Goal: Use online tool/utility: Utilize a website feature to perform a specific function

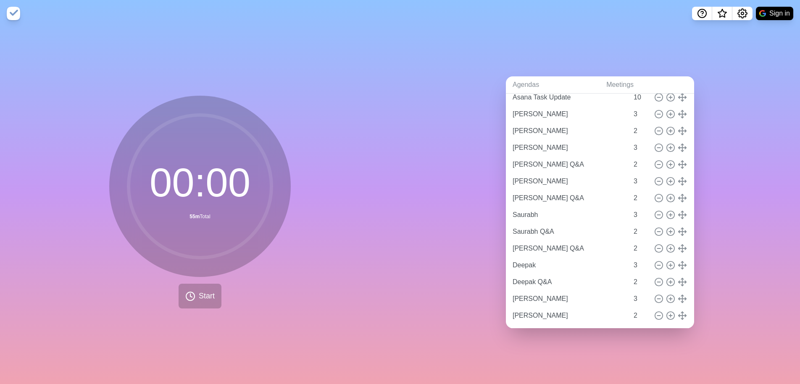
scroll to position [48, 0]
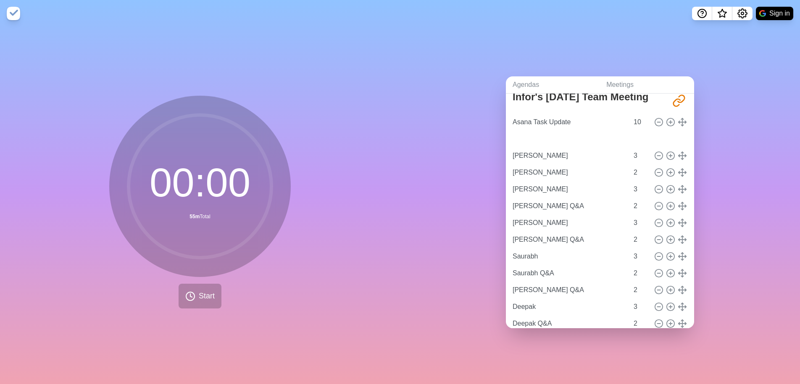
type input "[PERSON_NAME]"
type input "3"
type input "[PERSON_NAME]"
type input "2"
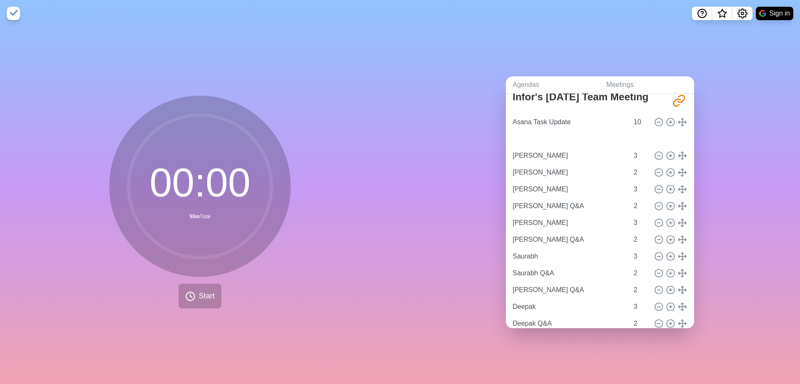
type input "[PERSON_NAME]"
type input "3"
type input "[PERSON_NAME] Q&A"
type input "2"
type input "[PERSON_NAME]"
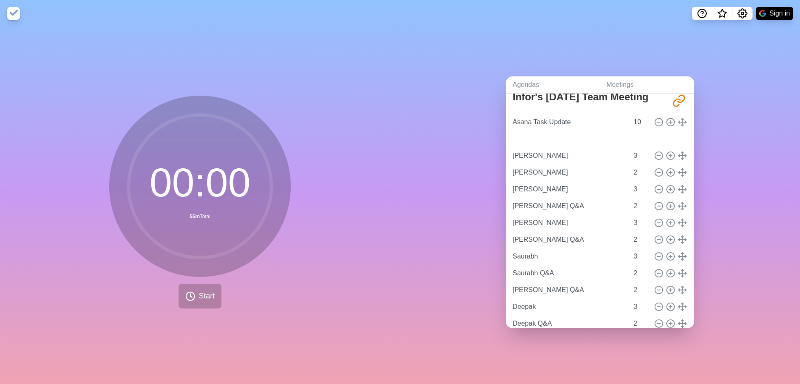
type input "3"
type input "[PERSON_NAME] Q&A"
type input "2"
type input "Saurabh"
type input "3"
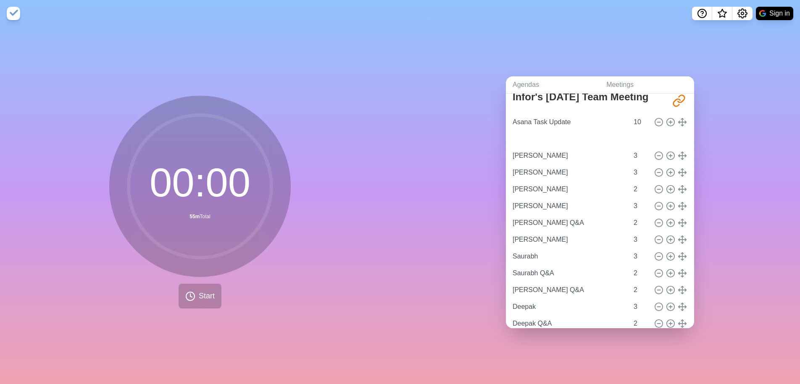
type input "Saurabh Q&A"
type input "2"
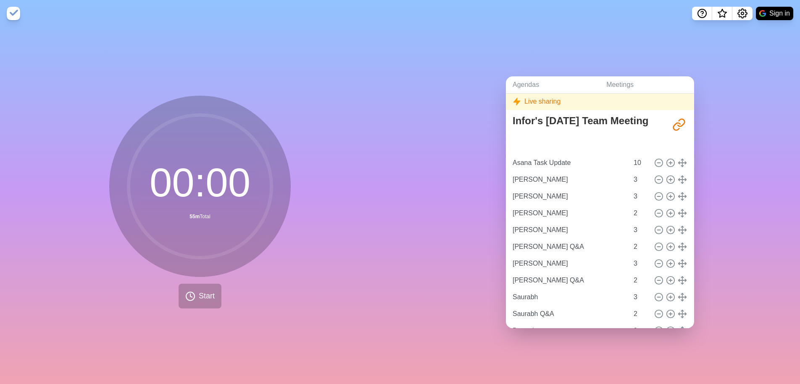
scroll to position [0, 0]
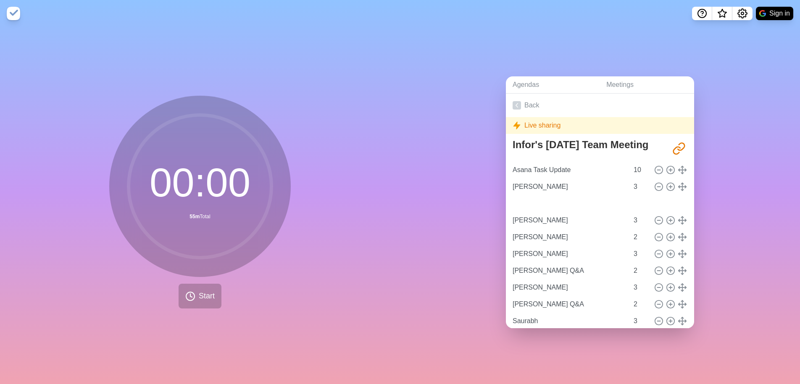
type input "[PERSON_NAME] Q&A"
type input "2"
type input "[PERSON_NAME]"
type input "3"
type input "[PERSON_NAME]"
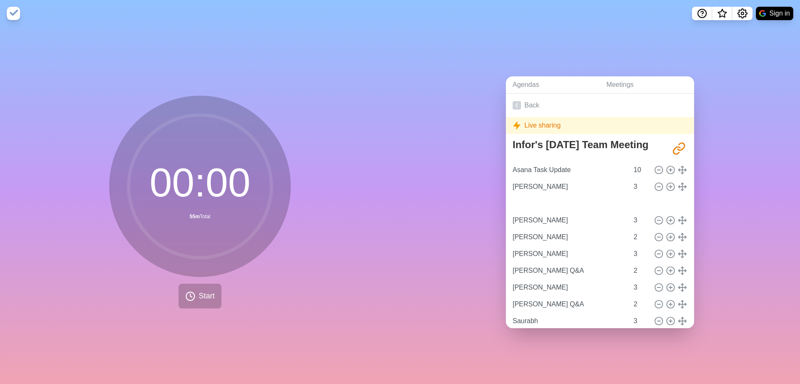
type input "2"
type input "[PERSON_NAME]"
type input "3"
type input "[PERSON_NAME] Q&A"
type input "2"
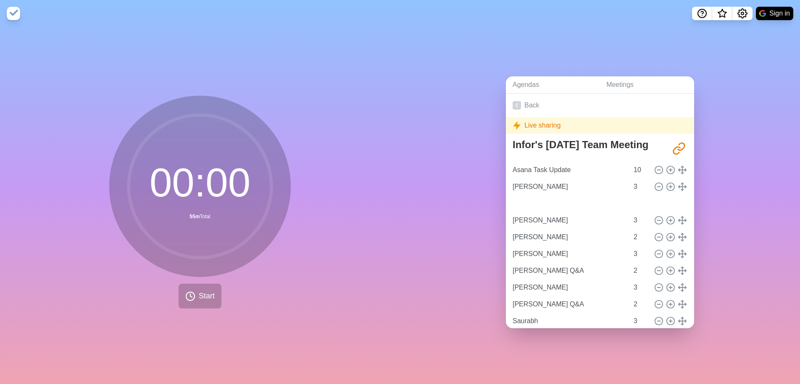
type input "[PERSON_NAME]"
type input "3"
type input "[PERSON_NAME] Q&A"
type input "2"
type input "Saurabh"
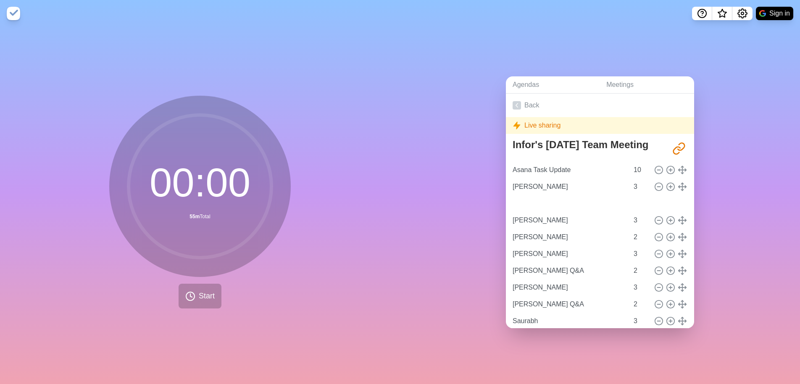
type input "3"
type input "Saurabh Q&A"
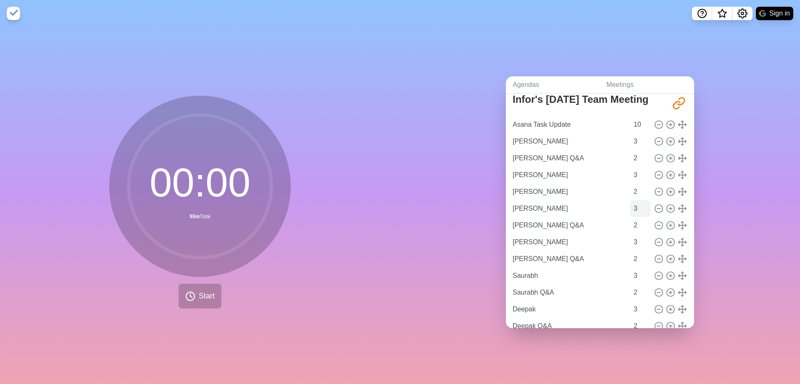
scroll to position [44, 0]
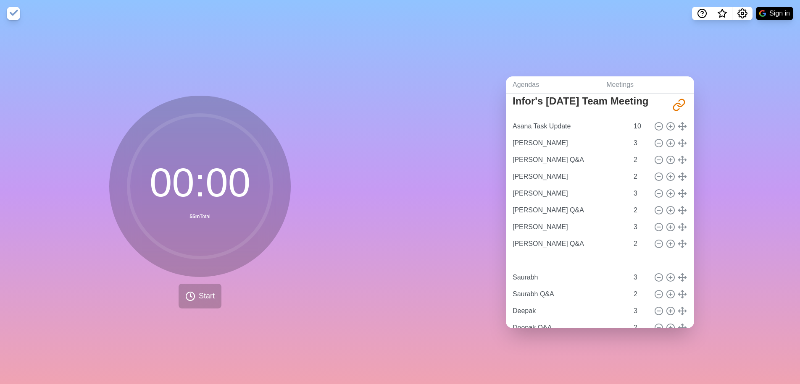
type input "[PERSON_NAME]"
type input "3"
type input "[PERSON_NAME] Q&A"
type input "2"
type input "[PERSON_NAME]"
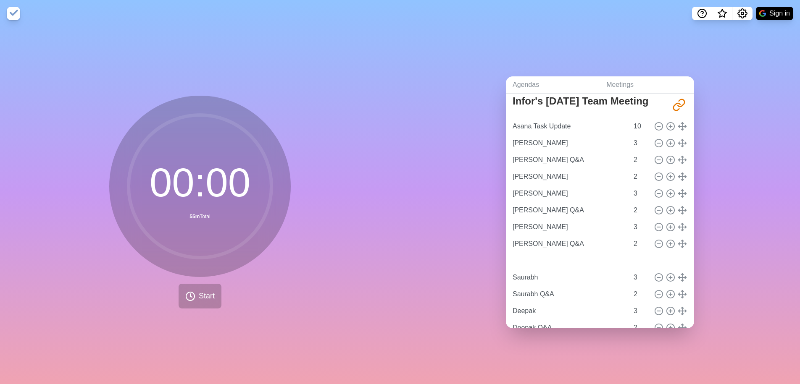
type input "3"
type input "[PERSON_NAME] Q&A"
type input "2"
type input "[PERSON_NAME]"
type input "3"
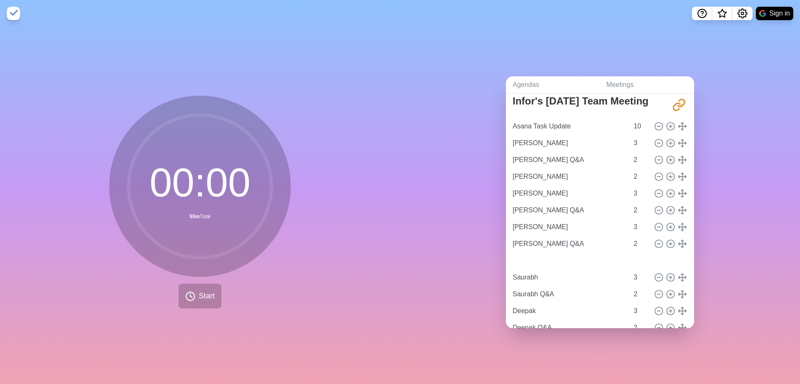
type input "[PERSON_NAME]"
type input "2"
type input "[PERSON_NAME] Q&A"
type input "2"
type input "[PERSON_NAME]"
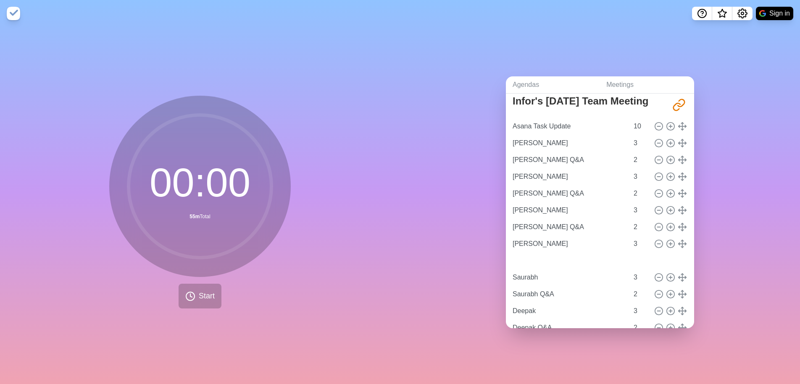
type input "3"
type input "[PERSON_NAME] Q&A"
type input "2"
type input "[PERSON_NAME]"
type input "3"
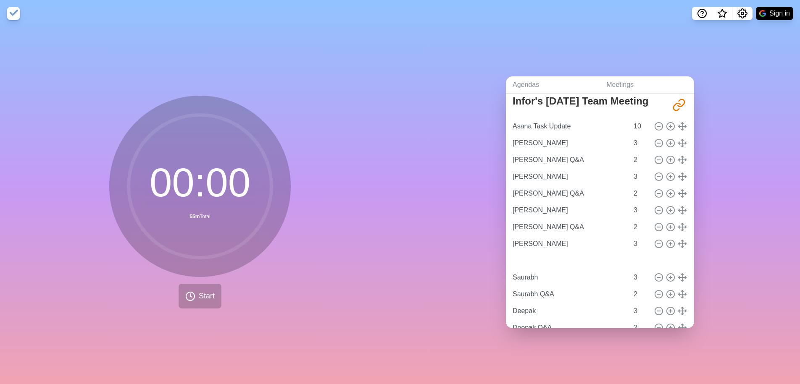
type input "[PERSON_NAME]"
type input "2"
type input "[PERSON_NAME]"
type input "3"
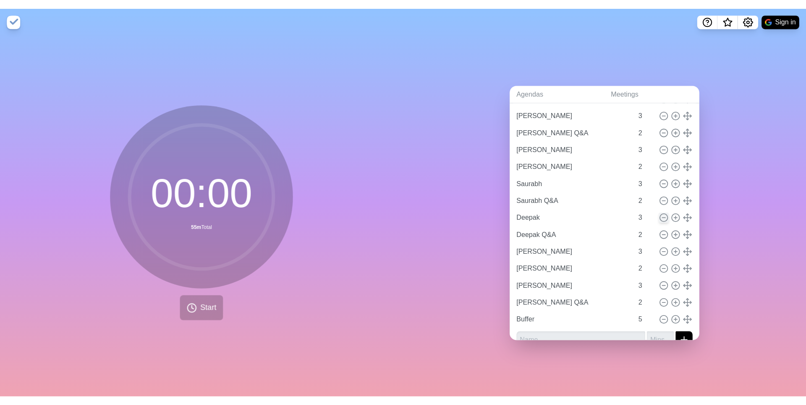
scroll to position [207, 0]
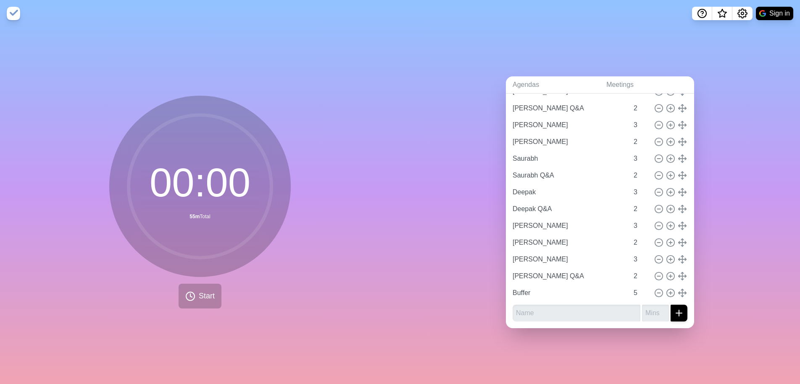
drag, startPoint x: 696, startPoint y: 186, endPoint x: 345, endPoint y: 44, distance: 379.3
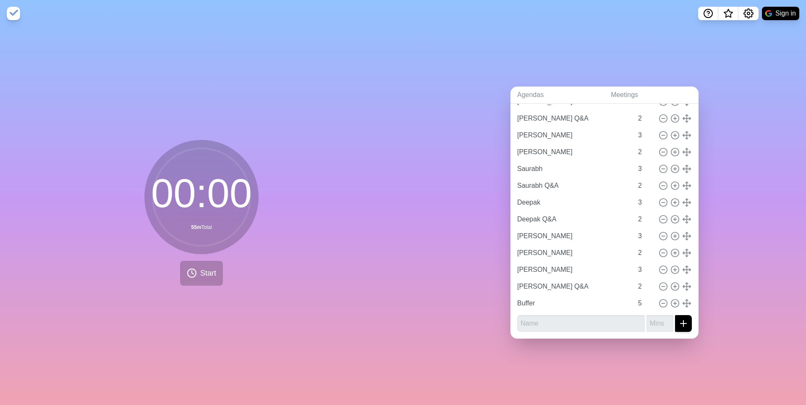
scroll to position [0, 0]
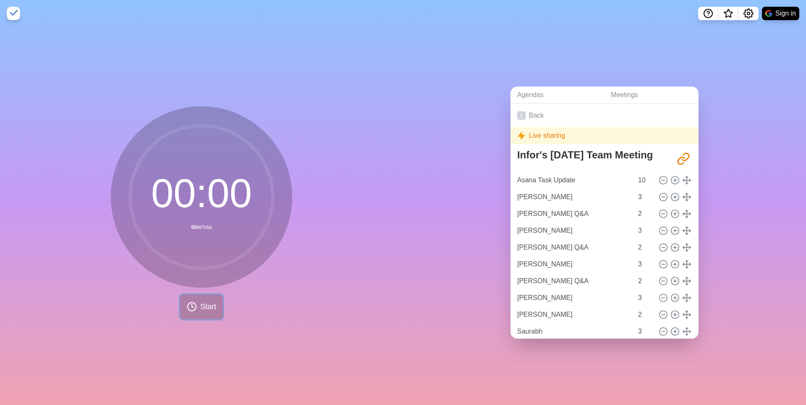
drag, startPoint x: 207, startPoint y: 310, endPoint x: 197, endPoint y: 366, distance: 57.1
click at [197, 366] on div "00 : 00 55m Total Start" at bounding box center [201, 216] width 403 height 378
click at [202, 308] on span "Start" at bounding box center [208, 306] width 16 height 11
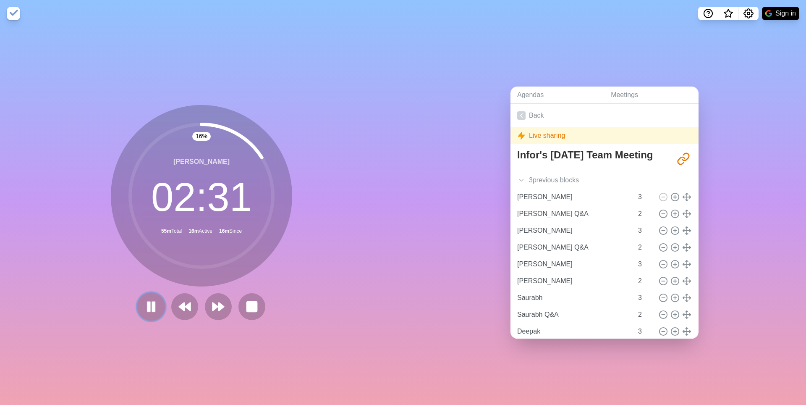
click at [144, 309] on icon at bounding box center [151, 306] width 14 height 14
click at [147, 309] on polygon at bounding box center [151, 306] width 8 height 11
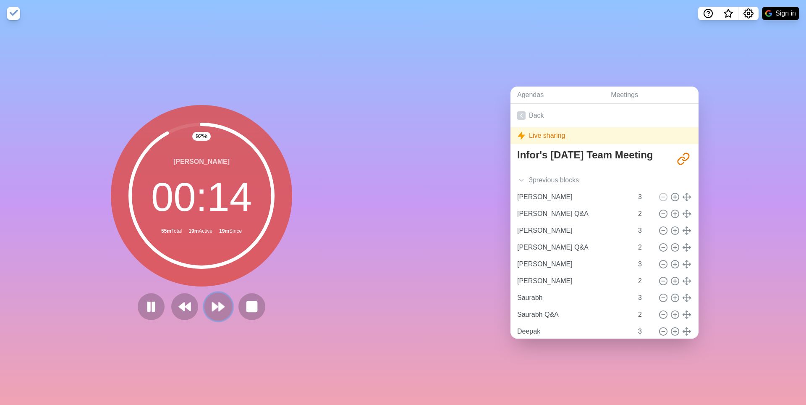
click at [220, 309] on polygon at bounding box center [221, 306] width 5 height 8
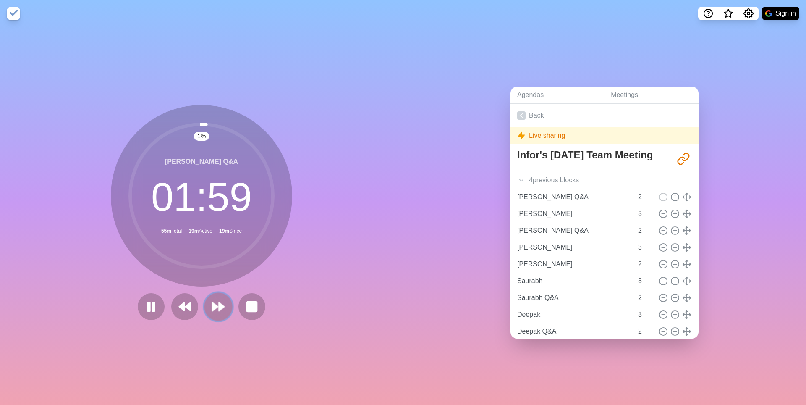
click at [218, 309] on polygon at bounding box center [215, 306] width 5 height 8
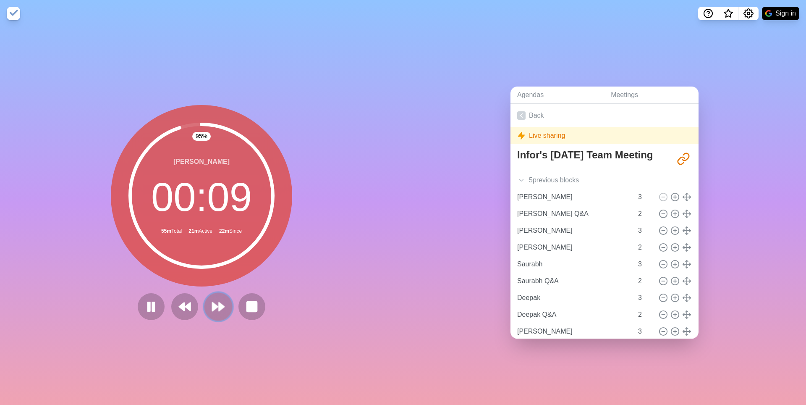
click at [224, 310] on polygon at bounding box center [221, 306] width 5 height 8
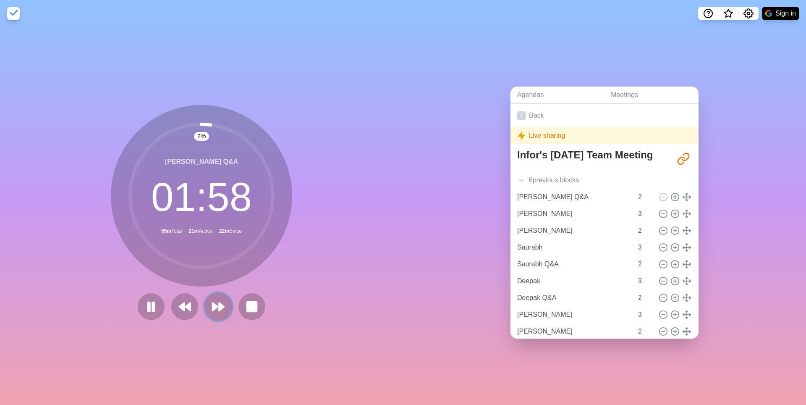
click at [218, 313] on icon at bounding box center [218, 306] width 14 height 14
click at [218, 314] on icon at bounding box center [218, 306] width 14 height 14
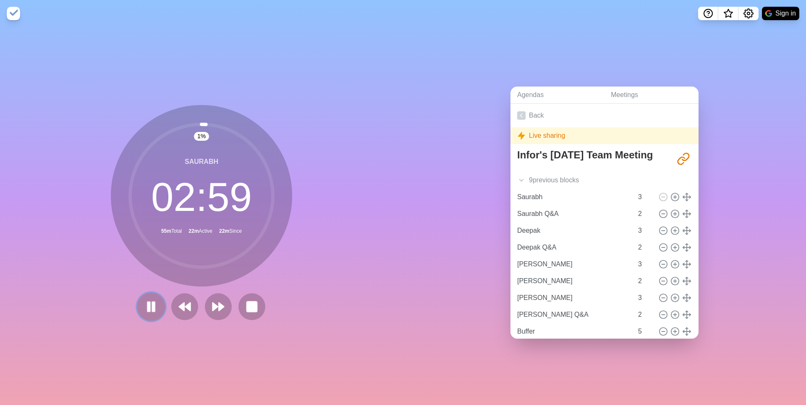
click at [148, 310] on rect at bounding box center [149, 306] width 3 height 9
click at [147, 310] on polygon at bounding box center [151, 306] width 8 height 11
click at [148, 309] on rect at bounding box center [149, 306] width 3 height 9
click at [144, 313] on icon at bounding box center [151, 306] width 14 height 14
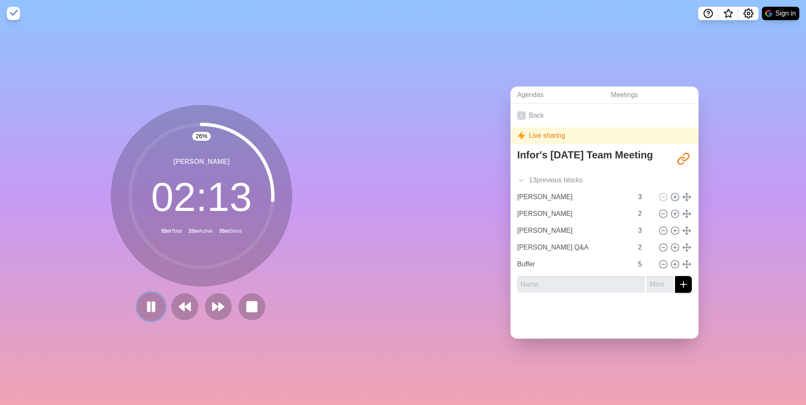
click at [148, 310] on rect at bounding box center [149, 306] width 3 height 9
click at [137, 313] on button at bounding box center [151, 306] width 28 height 28
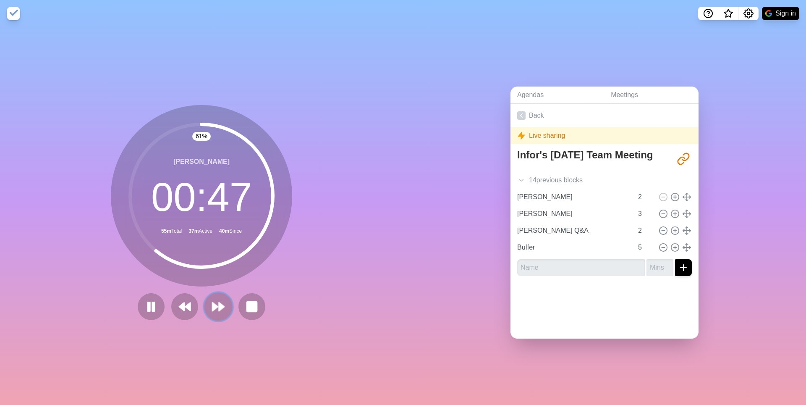
click at [213, 311] on polygon at bounding box center [215, 306] width 5 height 8
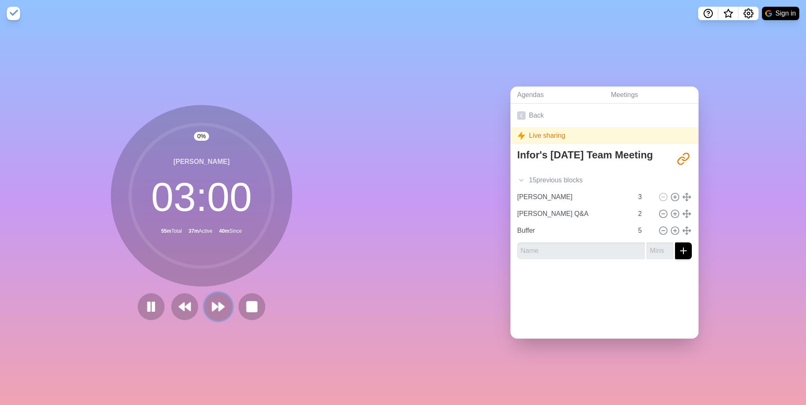
click at [221, 308] on polygon at bounding box center [221, 306] width 5 height 8
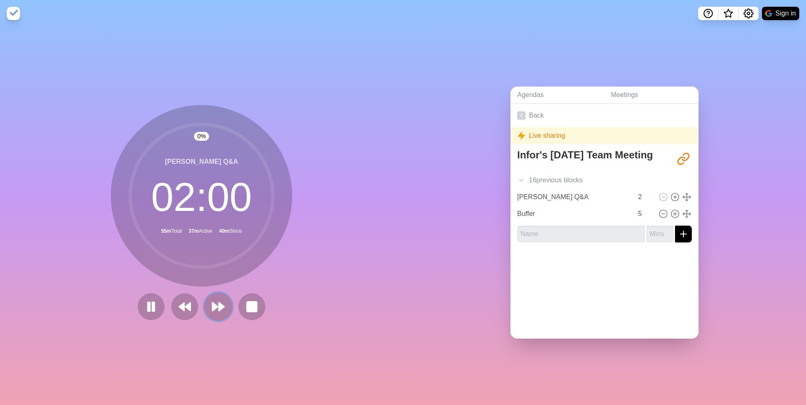
click at [221, 308] on polygon at bounding box center [221, 306] width 5 height 8
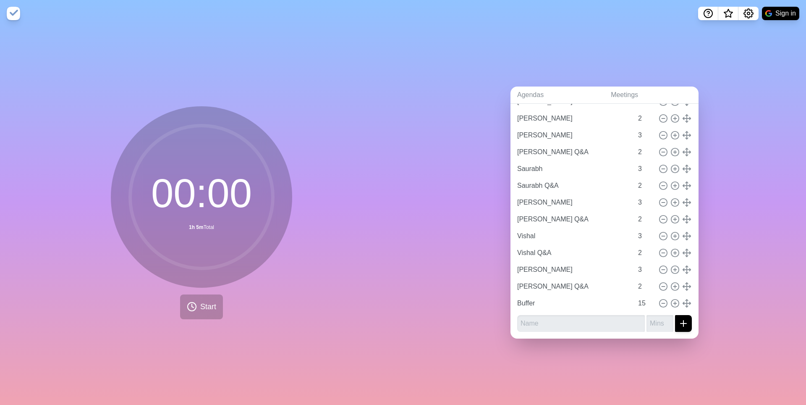
scroll to position [186, 0]
click at [519, 290] on input "text" at bounding box center [581, 323] width 128 height 17
type input "Asley"
click at [628, 290] on input "1" at bounding box center [660, 323] width 27 height 17
click at [628, 290] on input "2" at bounding box center [660, 323] width 27 height 17
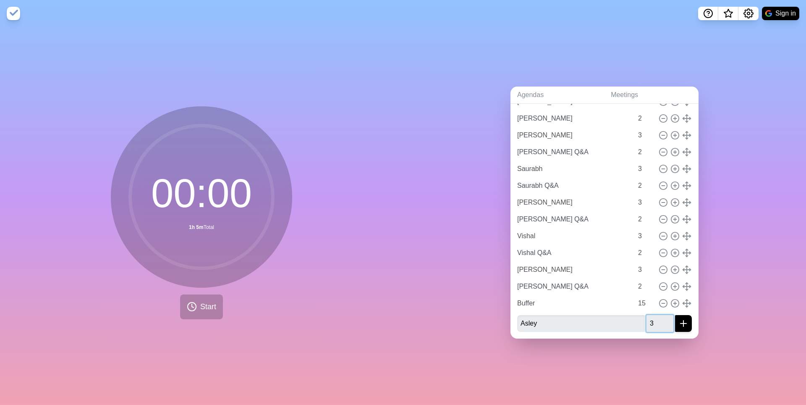
type input "3"
click at [628, 290] on input "3" at bounding box center [660, 323] width 27 height 17
drag, startPoint x: 697, startPoint y: 316, endPoint x: 633, endPoint y: 326, distance: 64.6
click at [628, 290] on icon "submit" at bounding box center [684, 323] width 10 height 10
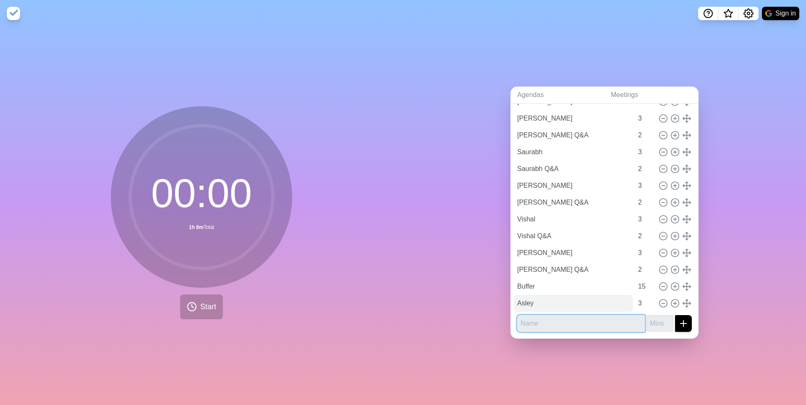
scroll to position [205, 0]
type input "Asley"
type input "3"
type input "Buffer"
type input "15"
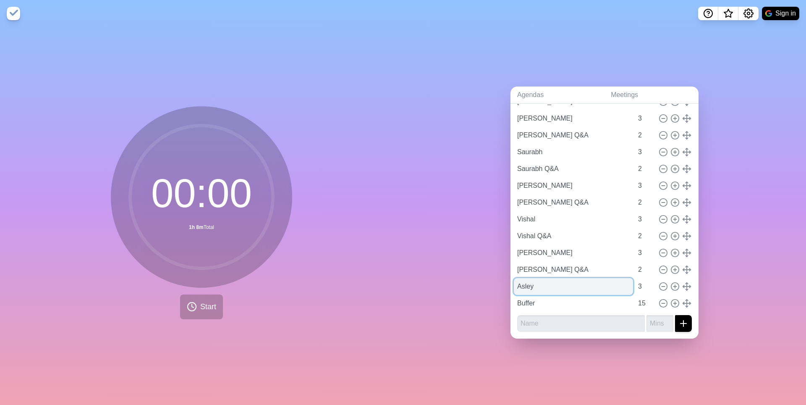
drag, startPoint x: 503, startPoint y: 275, endPoint x: 508, endPoint y: 277, distance: 4.9
click at [514, 278] on input "Asley" at bounding box center [573, 286] width 119 height 17
type input "Ashley"
click at [526, 290] on input "Buffer" at bounding box center [573, 303] width 119 height 17
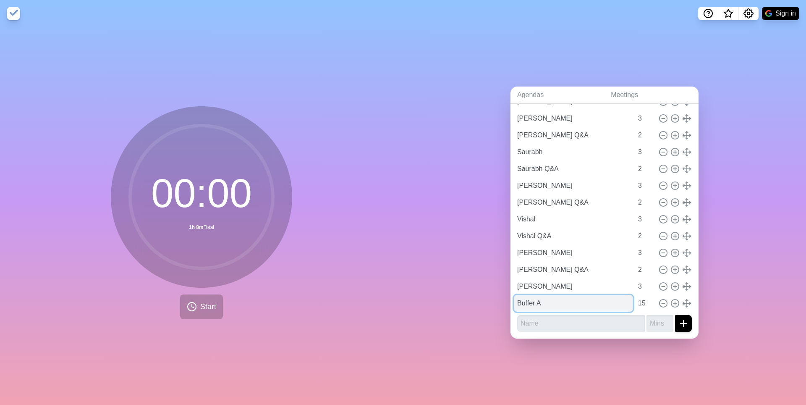
type input "Buffer"
click at [517, 290] on input "text" at bounding box center [581, 323] width 128 height 17
type input "Ashley Q&A"
click at [628, 290] on input "1" at bounding box center [660, 323] width 27 height 17
type input "2"
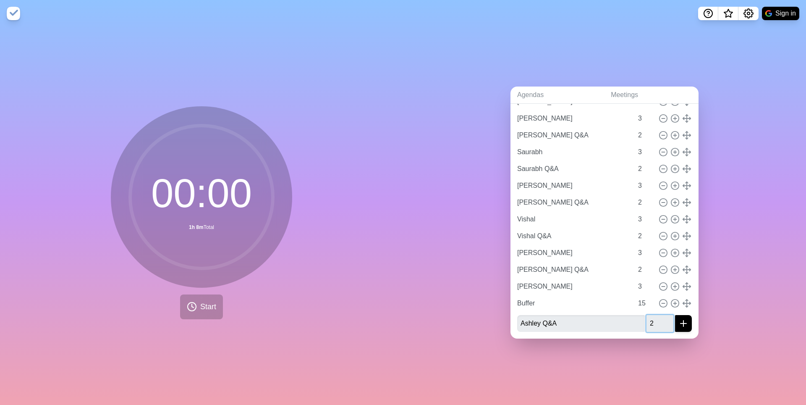
click at [628, 290] on input "2" at bounding box center [660, 323] width 27 height 17
drag, startPoint x: 698, startPoint y: 318, endPoint x: 700, endPoint y: 286, distance: 31.6
click at [628, 286] on div "GP Weekly Monday Meeting GP Weekly Monday Meeting Asana 10 Erin 3 Erin Q&A 2 Ia…" at bounding box center [605, 152] width 188 height 372
drag, startPoint x: 691, startPoint y: 317, endPoint x: 684, endPoint y: 311, distance: 9.3
click at [628, 284] on div "GP Weekly Monday Meeting GP Weekly Monday Meeting Asana 10 Erin 3 Erin Q&A 2 Ia…" at bounding box center [605, 152] width 188 height 372
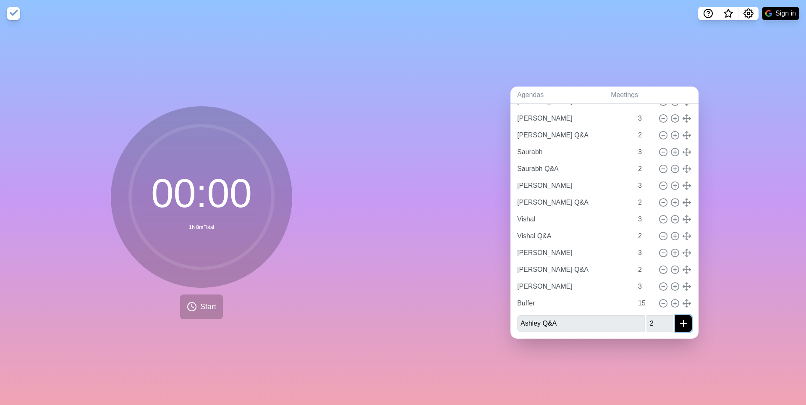
drag, startPoint x: 693, startPoint y: 319, endPoint x: 690, endPoint y: 312, distance: 7.3
click at [628, 290] on button "submit" at bounding box center [683, 323] width 17 height 17
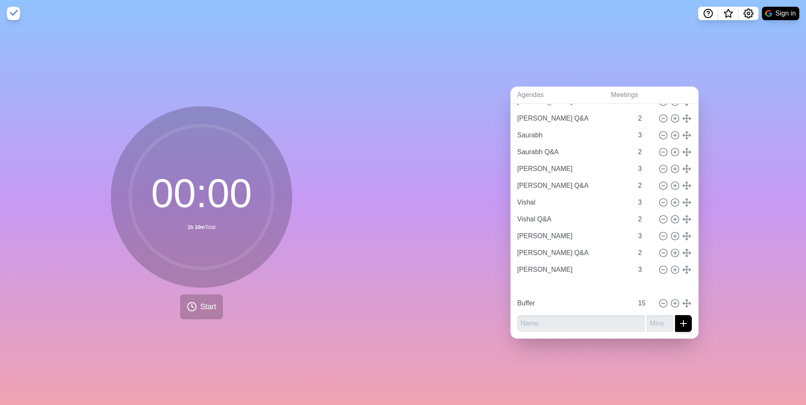
type input "Ashley Q&A"
type input "2"
type input "Buffer"
type input "15"
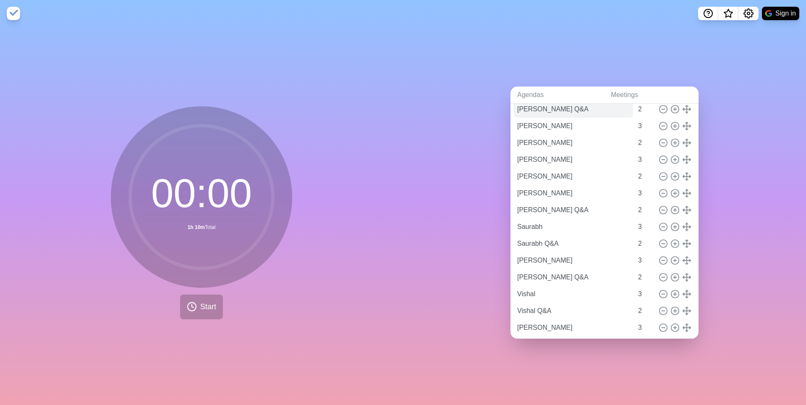
scroll to position [0, 0]
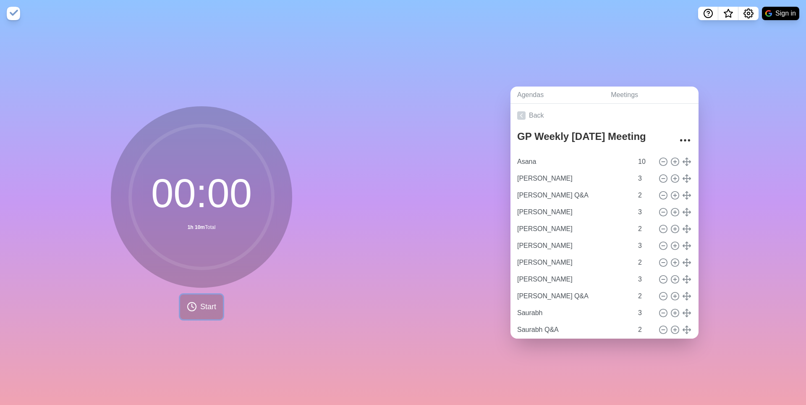
click at [200, 290] on span "Start" at bounding box center [208, 306] width 16 height 11
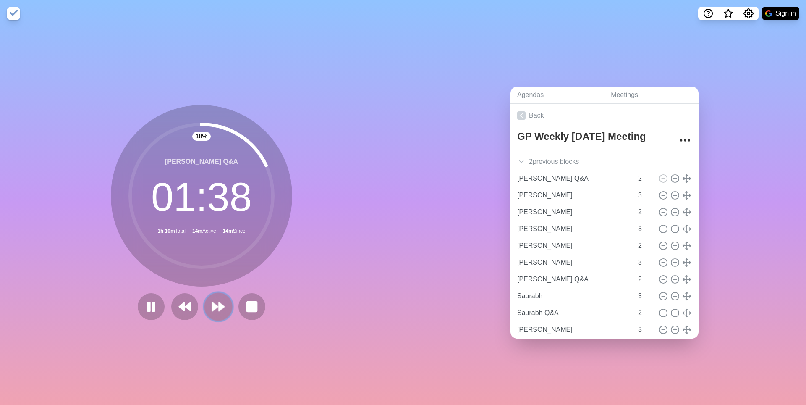
click at [217, 290] on icon at bounding box center [218, 306] width 14 height 14
click at [216, 290] on icon at bounding box center [218, 306] width 14 height 14
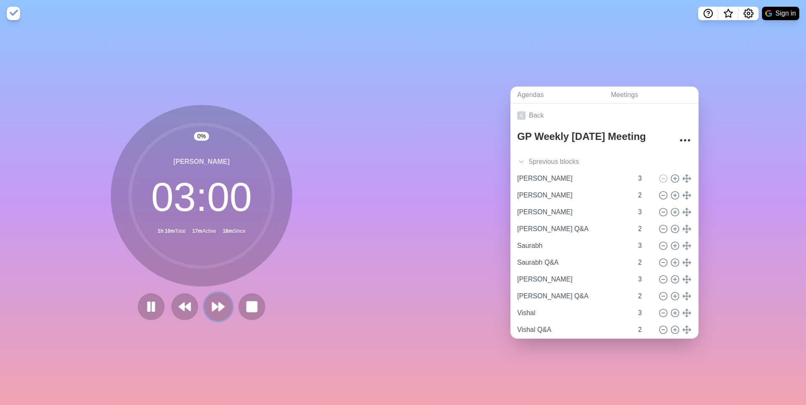
click at [217, 290] on icon at bounding box center [218, 306] width 14 height 14
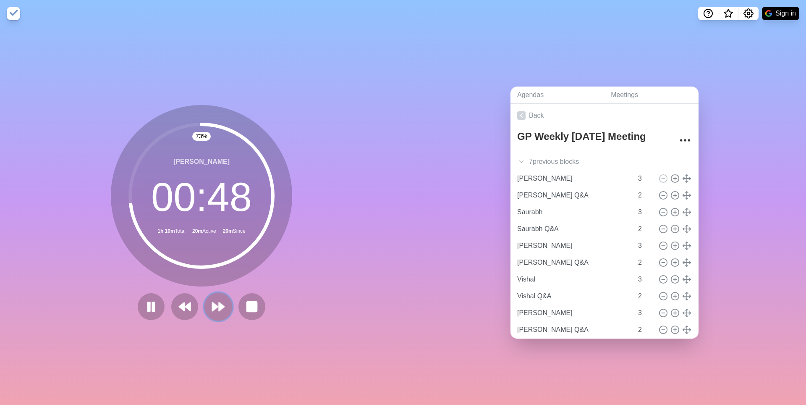
click at [217, 290] on icon at bounding box center [218, 306] width 14 height 14
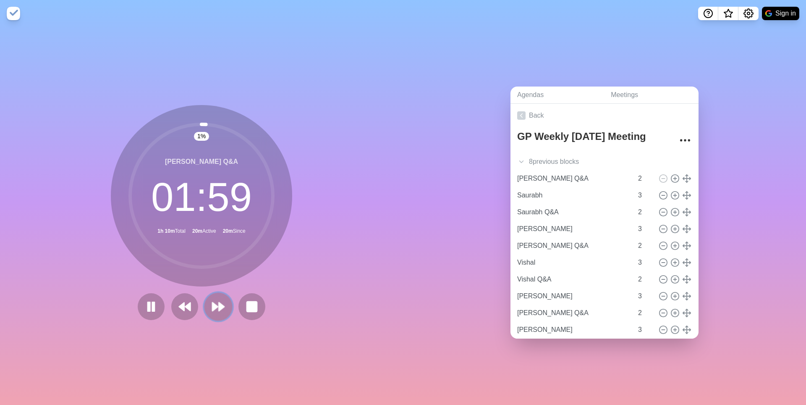
click at [217, 290] on polygon at bounding box center [215, 306] width 5 height 8
click at [215, 290] on polygon at bounding box center [215, 306] width 5 height 8
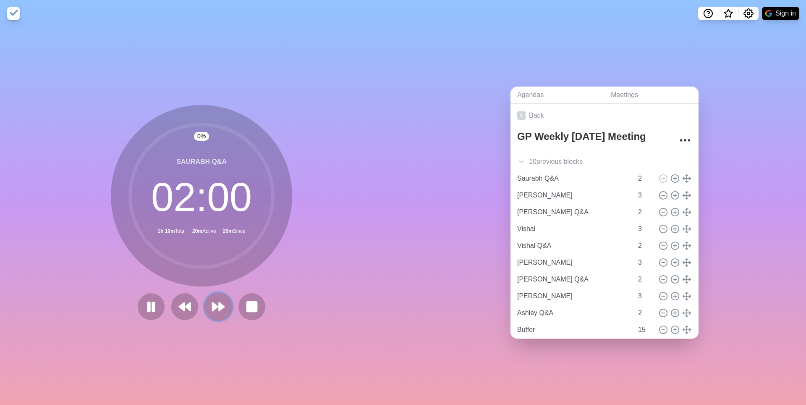
click at [214, 290] on polygon at bounding box center [215, 306] width 5 height 8
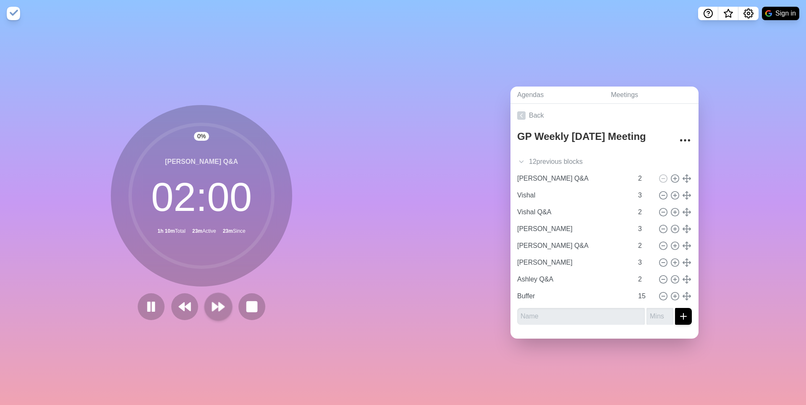
click at [196, 290] on div at bounding box center [201, 306] width 134 height 27
click at [226, 290] on icon at bounding box center [218, 306] width 14 height 14
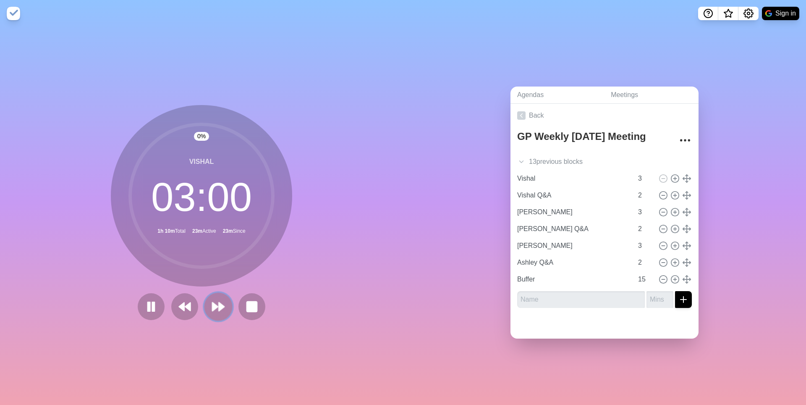
click at [226, 290] on icon at bounding box center [218, 306] width 14 height 14
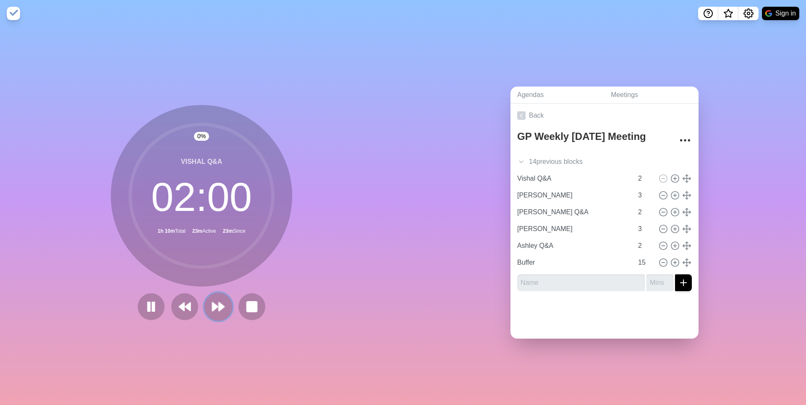
click at [226, 290] on icon at bounding box center [218, 306] width 14 height 14
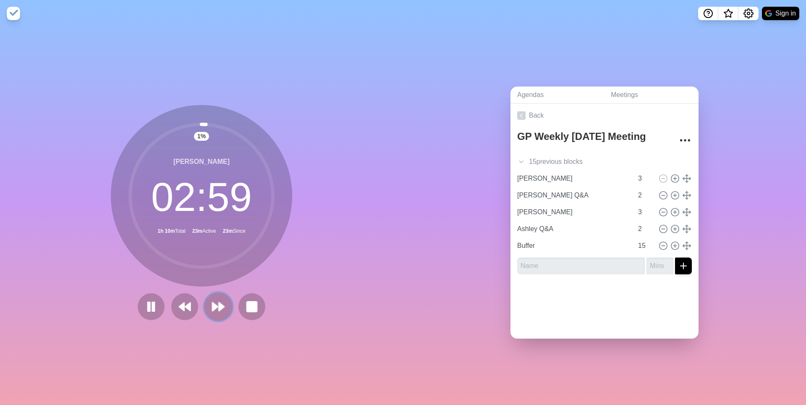
click at [226, 290] on icon at bounding box center [218, 306] width 14 height 14
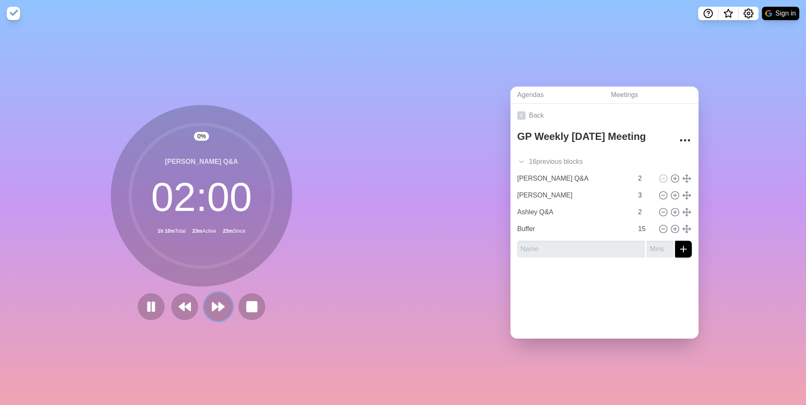
click at [226, 290] on icon at bounding box center [218, 306] width 14 height 14
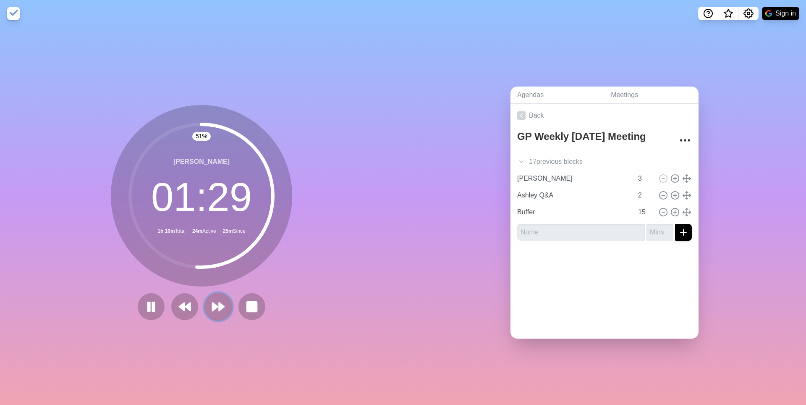
click at [217, 290] on button at bounding box center [218, 306] width 28 height 28
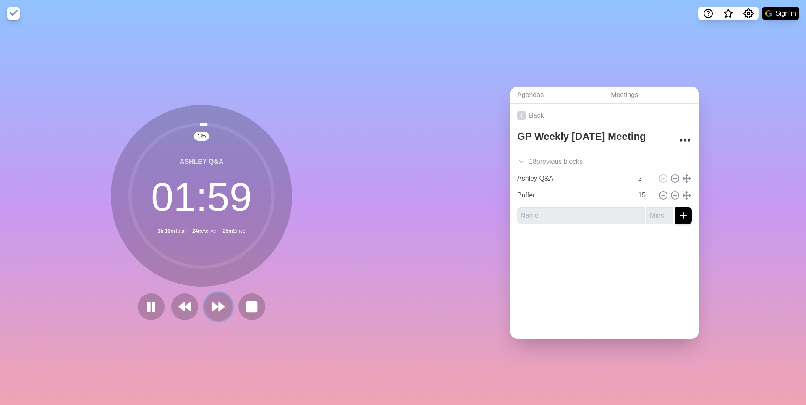
click at [215, 290] on icon at bounding box center [218, 306] width 14 height 14
